Goal: Task Accomplishment & Management: Manage account settings

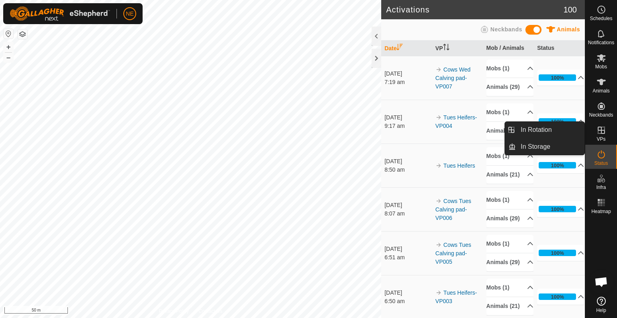
drag, startPoint x: 609, startPoint y: 143, endPoint x: 604, endPoint y: 133, distance: 11.3
click at [604, 133] on icon at bounding box center [601, 129] width 7 height 7
click at [556, 133] on link "In Rotation" at bounding box center [550, 130] width 69 height 16
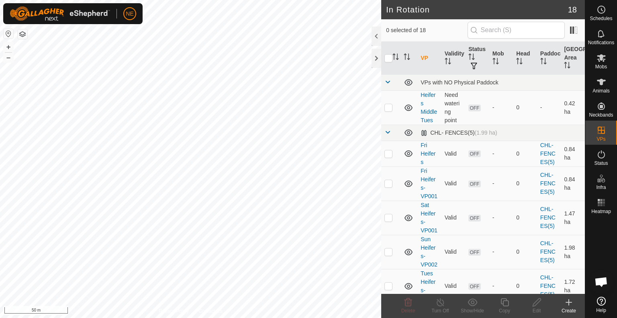
click at [570, 305] on icon at bounding box center [569, 302] width 10 height 10
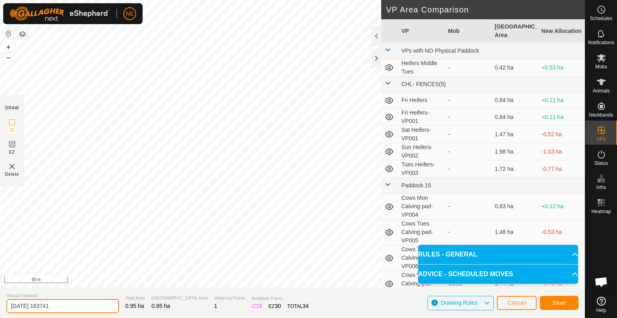
click at [64, 311] on input "[DATE] 163741" at bounding box center [62, 306] width 112 height 14
type input "Cows Wed"
click at [553, 303] on span "Save" at bounding box center [559, 302] width 14 height 6
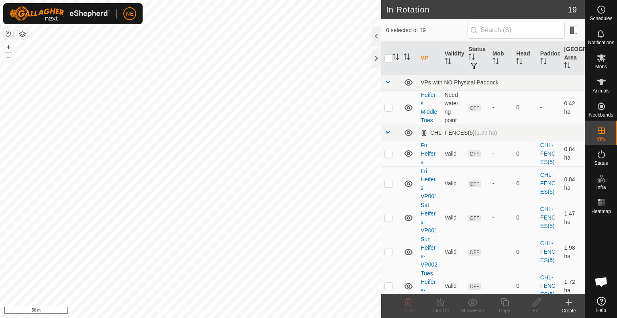
checkbox input "true"
click at [506, 305] on icon at bounding box center [505, 302] width 10 height 10
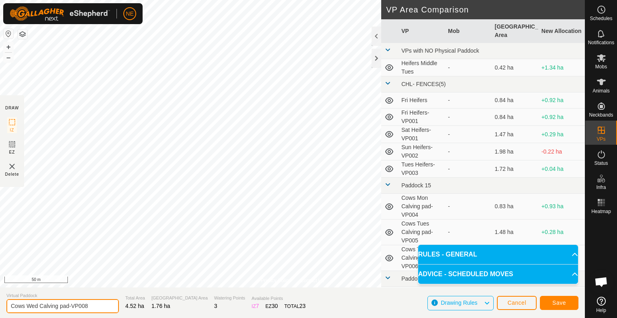
click at [96, 306] on input "Cows Wed Calving pad-VP008" at bounding box center [62, 306] width 112 height 14
click at [37, 309] on input "Cows Wed Old yards" at bounding box center [62, 306] width 112 height 14
click at [39, 305] on input "Cows Thus Old yards" at bounding box center [62, 306] width 112 height 14
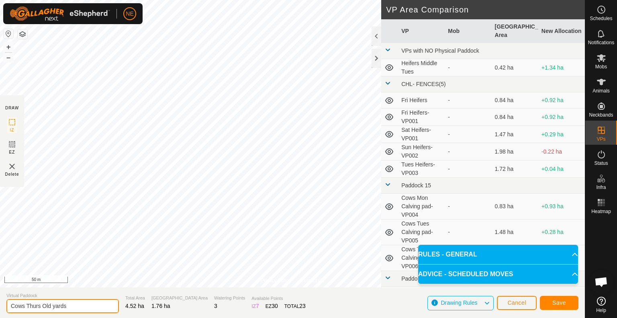
type input "Cows Thurs Old yards"
click at [559, 303] on span "Save" at bounding box center [559, 302] width 14 height 6
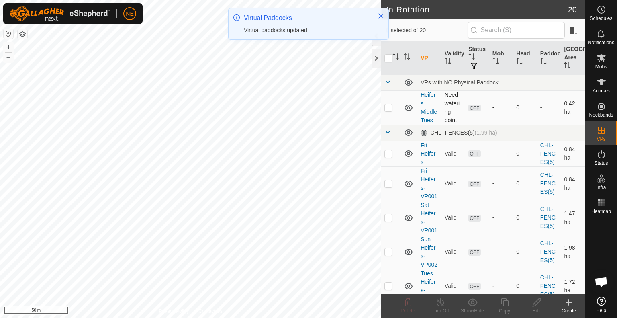
click at [391, 106] on p-checkbox at bounding box center [388, 107] width 8 height 6
checkbox input "true"
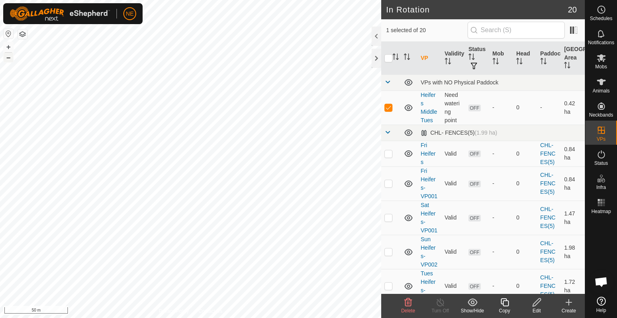
click at [9, 61] on button "–" at bounding box center [9, 58] width 10 height 10
click at [389, 155] on p-checkbox at bounding box center [388, 153] width 8 height 6
checkbox input "true"
click at [389, 106] on p-checkbox at bounding box center [388, 107] width 8 height 6
checkbox input "false"
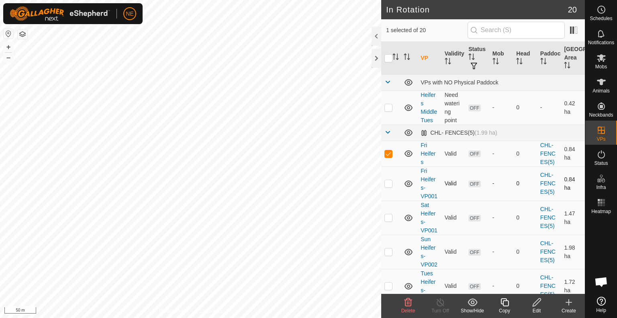
click at [390, 186] on p-checkbox at bounding box center [388, 183] width 8 height 6
checkbox input "true"
click at [390, 220] on p-checkbox at bounding box center [388, 217] width 8 height 6
checkbox input "true"
click at [389, 255] on p-checkbox at bounding box center [388, 251] width 8 height 6
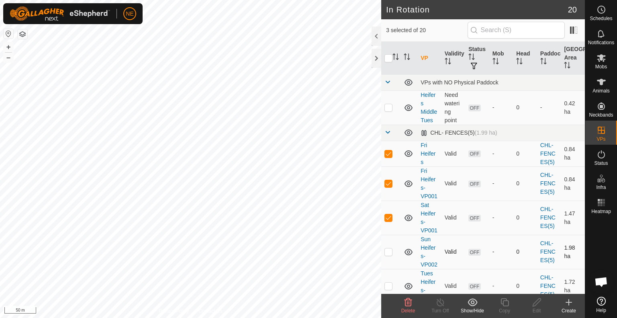
checkbox input "true"
click at [407, 302] on icon at bounding box center [408, 302] width 8 height 8
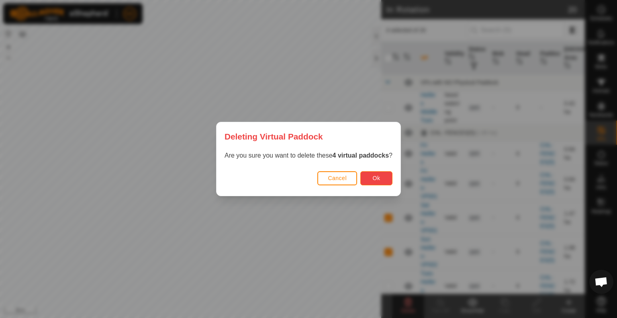
click at [388, 175] on button "Ok" at bounding box center [376, 178] width 32 height 14
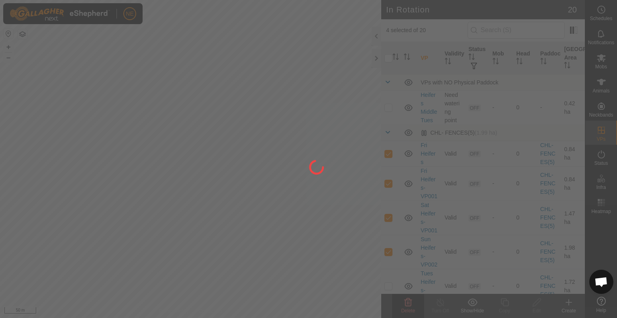
checkbox input "false"
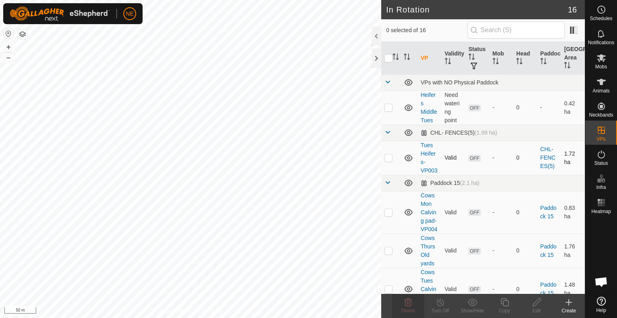
click at [390, 161] on p-checkbox at bounding box center [388, 157] width 8 height 6
click at [411, 305] on icon at bounding box center [408, 302] width 8 height 8
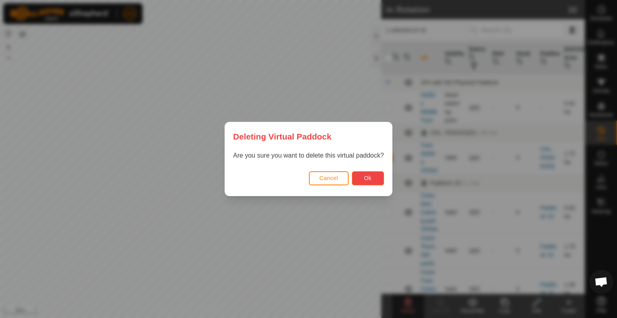
click at [363, 182] on button "Ok" at bounding box center [368, 178] width 32 height 14
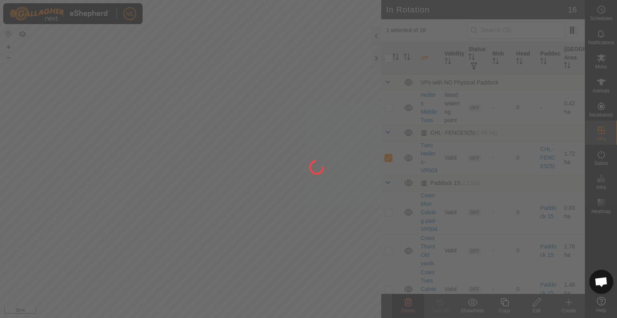
checkbox input "false"
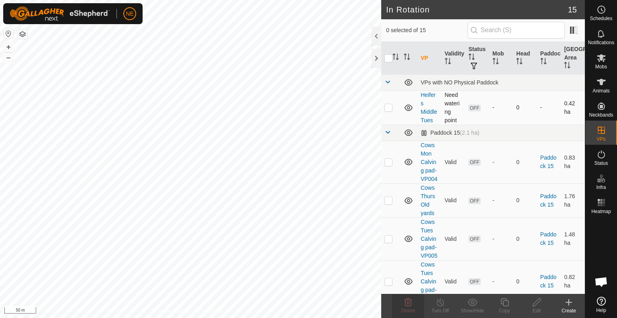
click at [390, 109] on p-checkbox at bounding box center [388, 107] width 8 height 6
click at [408, 194] on div "In Rotation 15 1 selected of 15 VP Validity Status Mob Head Paddock Grazing Are…" at bounding box center [292, 159] width 585 height 318
click at [389, 109] on p-checkbox at bounding box center [388, 107] width 8 height 6
checkbox input "false"
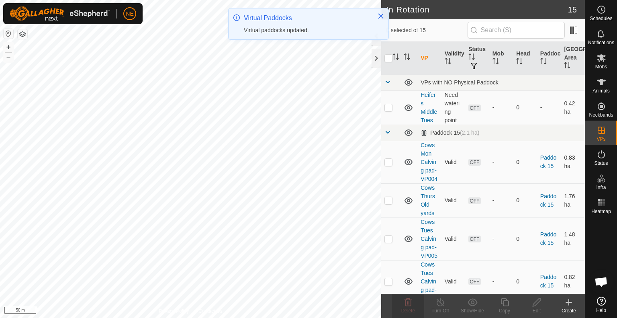
click at [388, 164] on p-checkbox at bounding box center [388, 162] width 8 height 6
checkbox input "true"
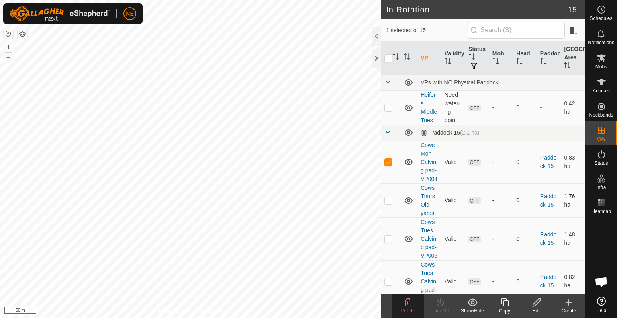
click at [390, 204] on td at bounding box center [390, 200] width 19 height 34
checkbox input "false"
click at [385, 242] on p-checkbox at bounding box center [388, 238] width 8 height 6
checkbox input "true"
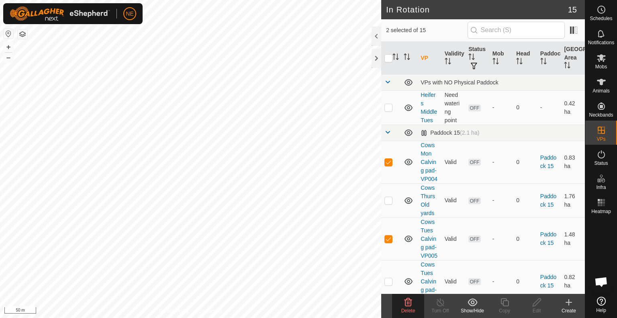
click at [409, 302] on icon at bounding box center [408, 302] width 10 height 10
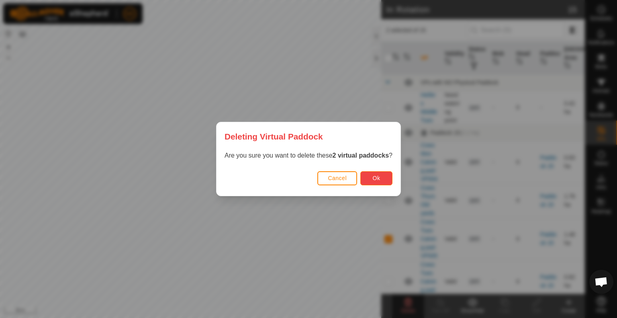
click at [370, 182] on button "Ok" at bounding box center [376, 178] width 32 height 14
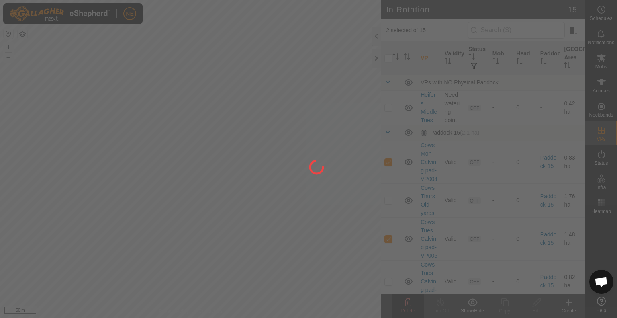
checkbox input "false"
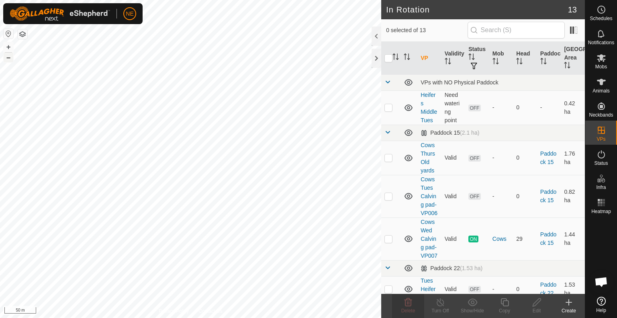
click at [8, 61] on button "–" at bounding box center [9, 58] width 10 height 10
click at [390, 199] on p-checkbox at bounding box center [388, 196] width 8 height 6
checkbox input "true"
click at [408, 304] on icon at bounding box center [408, 302] width 10 height 10
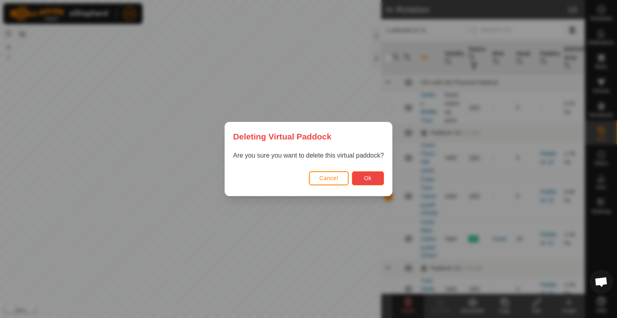
click at [369, 176] on span "Ok" at bounding box center [368, 178] width 8 height 6
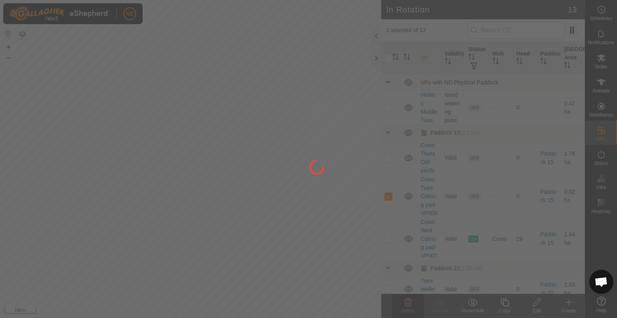
checkbox input "false"
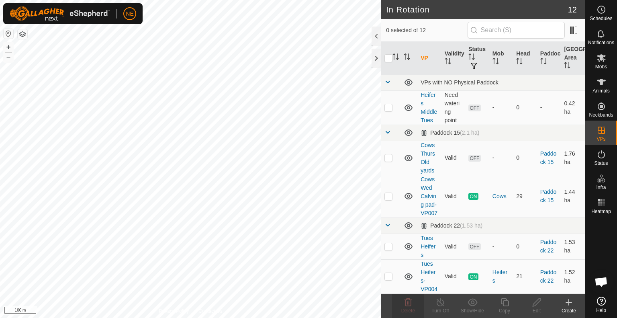
click at [390, 158] on p-checkbox at bounding box center [388, 157] width 8 height 6
checkbox input "false"
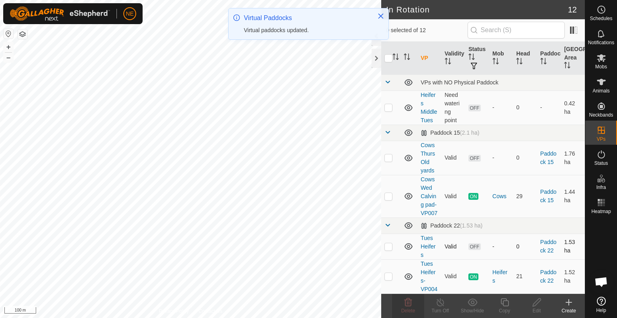
click at [387, 249] on p-checkbox at bounding box center [388, 246] width 8 height 6
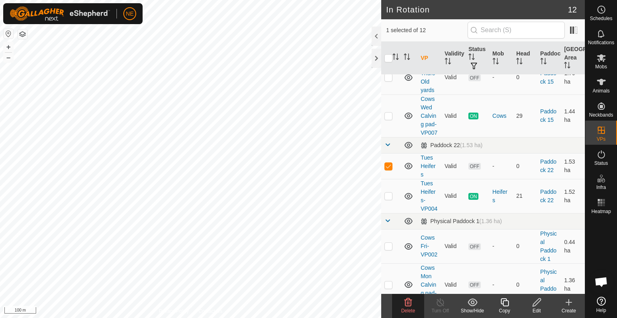
scroll to position [91, 0]
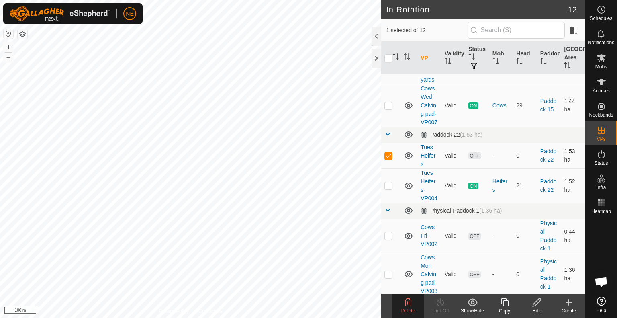
click at [386, 159] on p-checkbox at bounding box center [388, 155] width 8 height 6
checkbox input "false"
click at [390, 188] on p-checkbox at bounding box center [388, 185] width 8 height 6
checkbox input "true"
click at [387, 159] on p-checkbox at bounding box center [388, 155] width 8 height 6
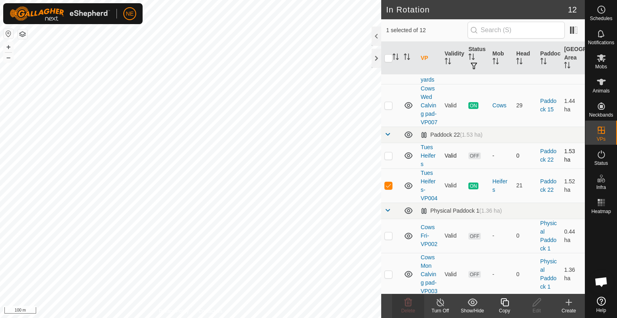
checkbox input "true"
click at [388, 188] on p-checkbox at bounding box center [388, 185] width 8 height 6
checkbox input "false"
click at [409, 302] on icon at bounding box center [408, 302] width 10 height 10
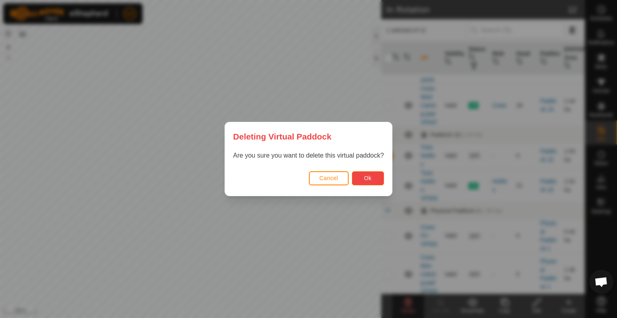
click at [368, 175] on span "Ok" at bounding box center [368, 178] width 8 height 6
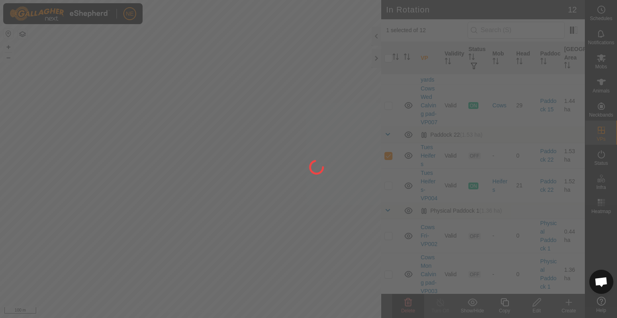
checkbox input "false"
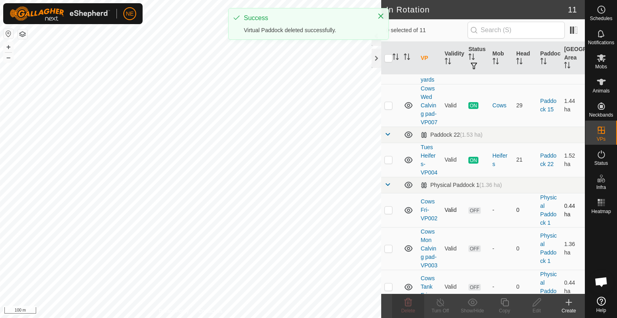
click at [387, 213] on p-checkbox at bounding box center [388, 209] width 8 height 6
checkbox input "true"
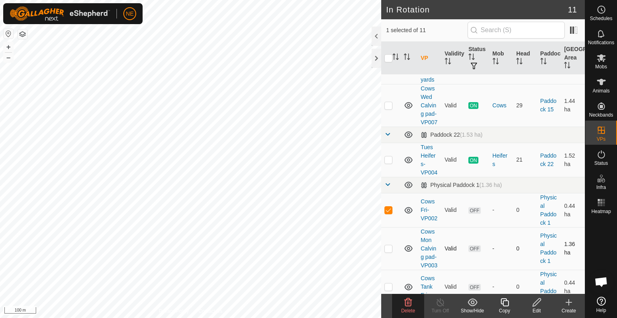
click at [390, 251] on p-checkbox at bounding box center [388, 248] width 8 height 6
checkbox input "true"
click at [411, 307] on div "Delete" at bounding box center [408, 310] width 32 height 7
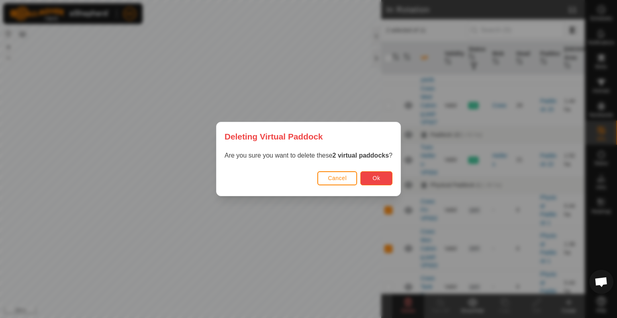
click at [377, 185] on button "Ok" at bounding box center [376, 178] width 32 height 14
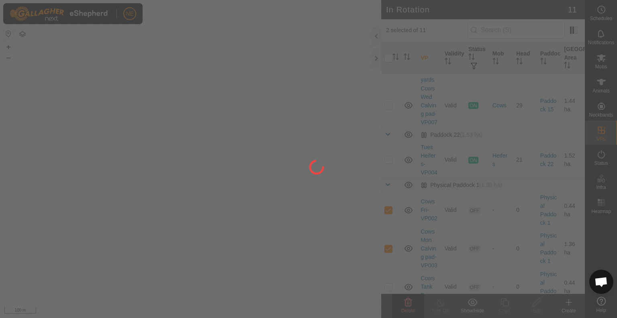
checkbox input "false"
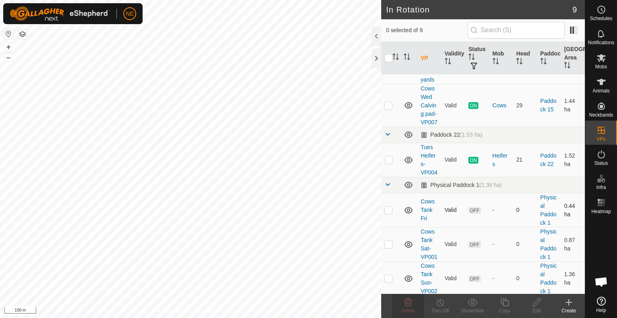
click at [392, 213] on p-checkbox at bounding box center [388, 209] width 8 height 6
checkbox input "true"
click at [387, 247] on p-checkbox at bounding box center [388, 244] width 8 height 6
checkbox input "true"
click at [404, 306] on icon at bounding box center [408, 302] width 10 height 10
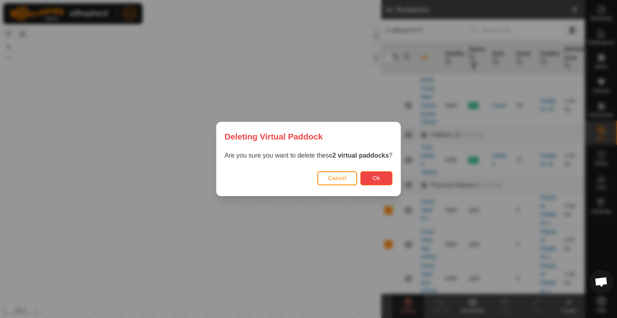
click at [369, 179] on button "Ok" at bounding box center [376, 178] width 32 height 14
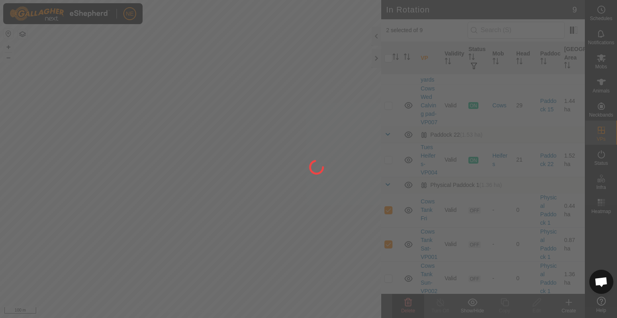
checkbox input "false"
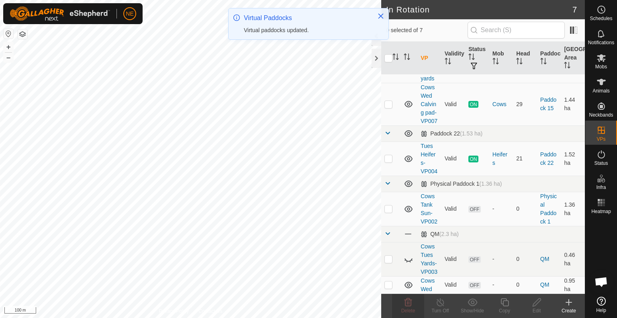
scroll to position [107, 0]
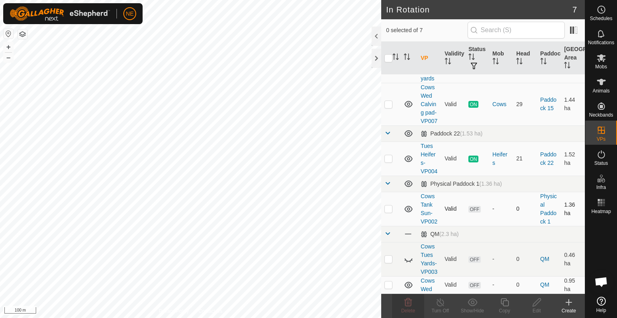
click at [388, 212] on p-checkbox at bounding box center [388, 208] width 8 height 6
checkbox input "true"
click at [390, 262] on p-checkbox at bounding box center [388, 258] width 8 height 6
checkbox input "true"
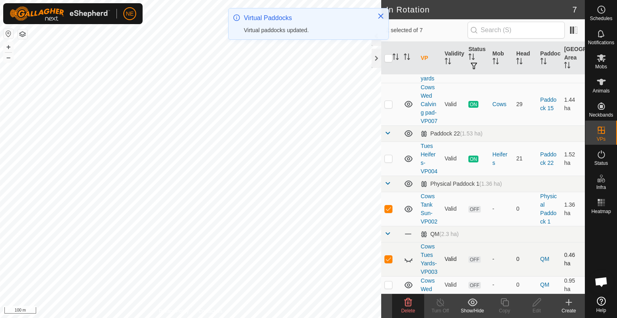
click at [390, 262] on p-checkbox at bounding box center [388, 258] width 8 height 6
checkbox input "false"
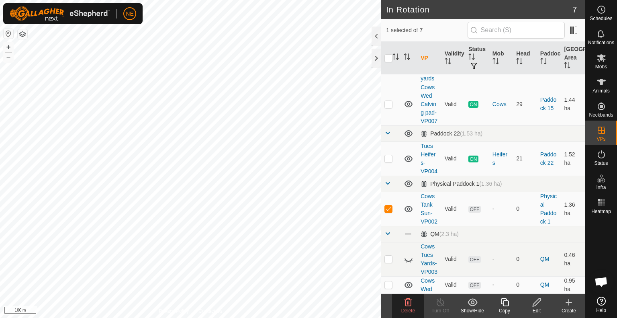
click at [406, 310] on span "Delete" at bounding box center [408, 311] width 14 height 6
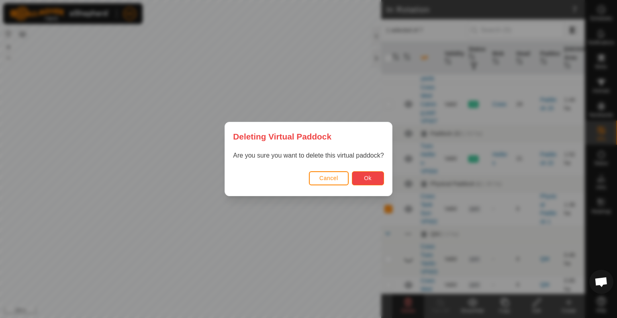
click at [373, 176] on button "Ok" at bounding box center [368, 178] width 32 height 14
checkbox input "false"
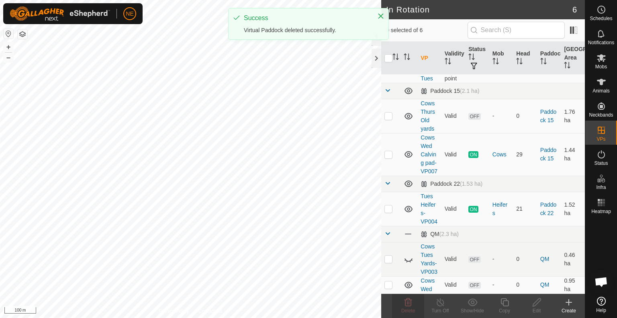
scroll to position [66, 0]
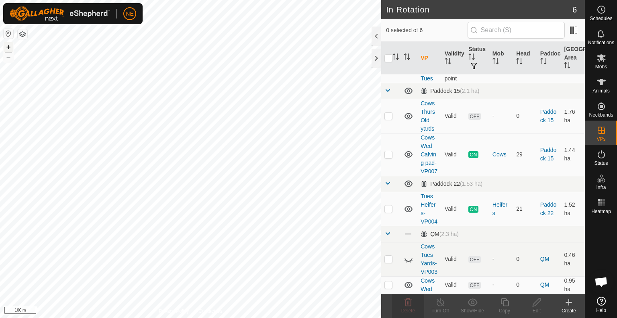
click at [7, 48] on button "+" at bounding box center [9, 47] width 10 height 10
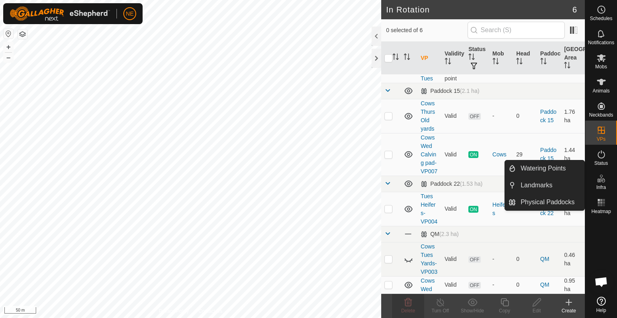
click at [607, 180] on es-infrastructure-svg-icon at bounding box center [601, 178] width 14 height 13
click at [554, 169] on link "Watering Points" at bounding box center [550, 168] width 69 height 16
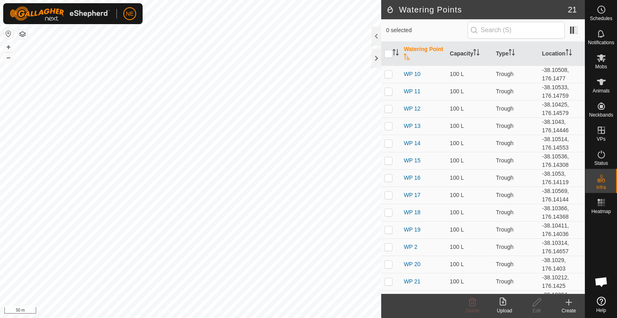
click at [567, 305] on icon at bounding box center [569, 302] width 10 height 10
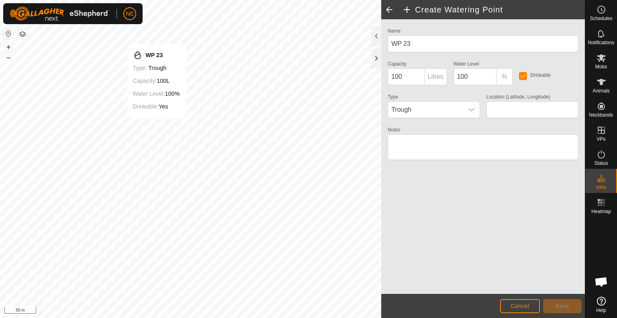
type input "-38.102748, 176.142598"
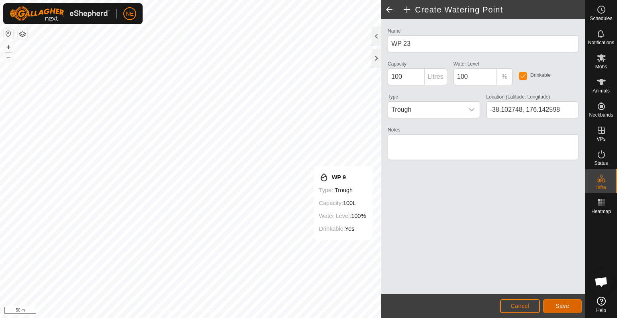
click at [559, 308] on span "Save" at bounding box center [562, 305] width 14 height 6
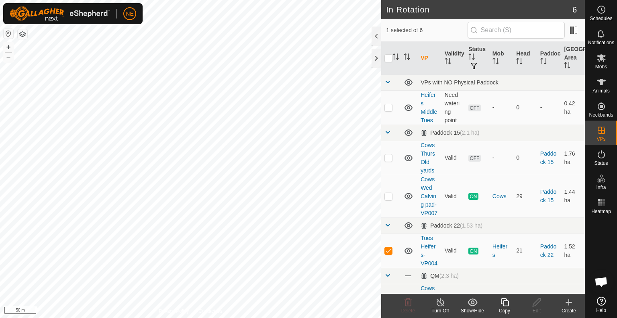
click at [504, 310] on div "Copy" at bounding box center [504, 310] width 32 height 7
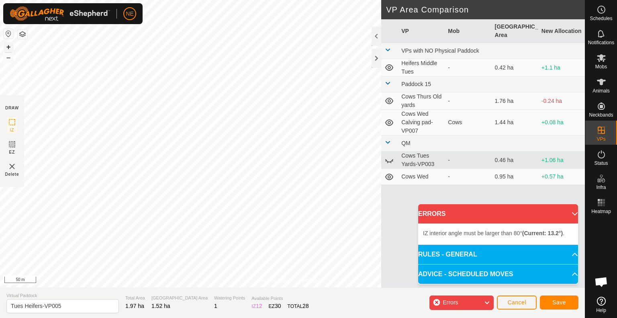
click at [8, 48] on button "+" at bounding box center [9, 47] width 10 height 10
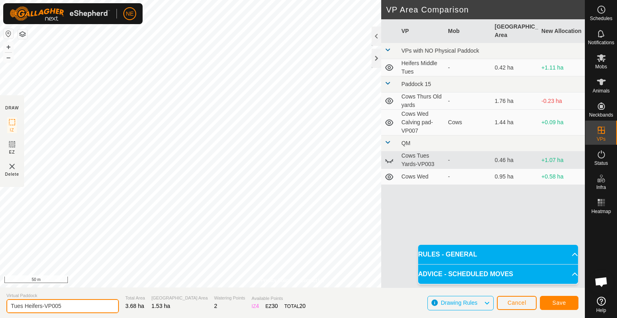
click at [23, 308] on input "Tues Heifers-VP005" at bounding box center [62, 306] width 112 height 14
type input "Move Heifers-VP005"
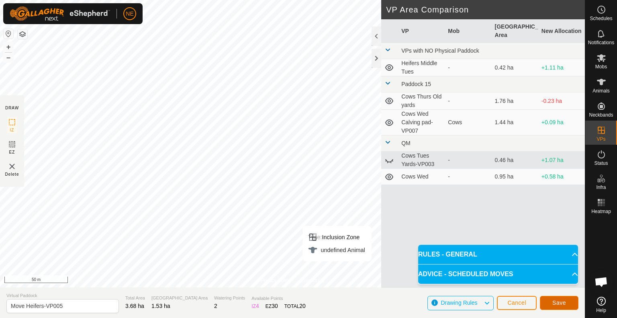
click at [561, 302] on span "Save" at bounding box center [559, 302] width 14 height 6
